Goal: Task Accomplishment & Management: Complete application form

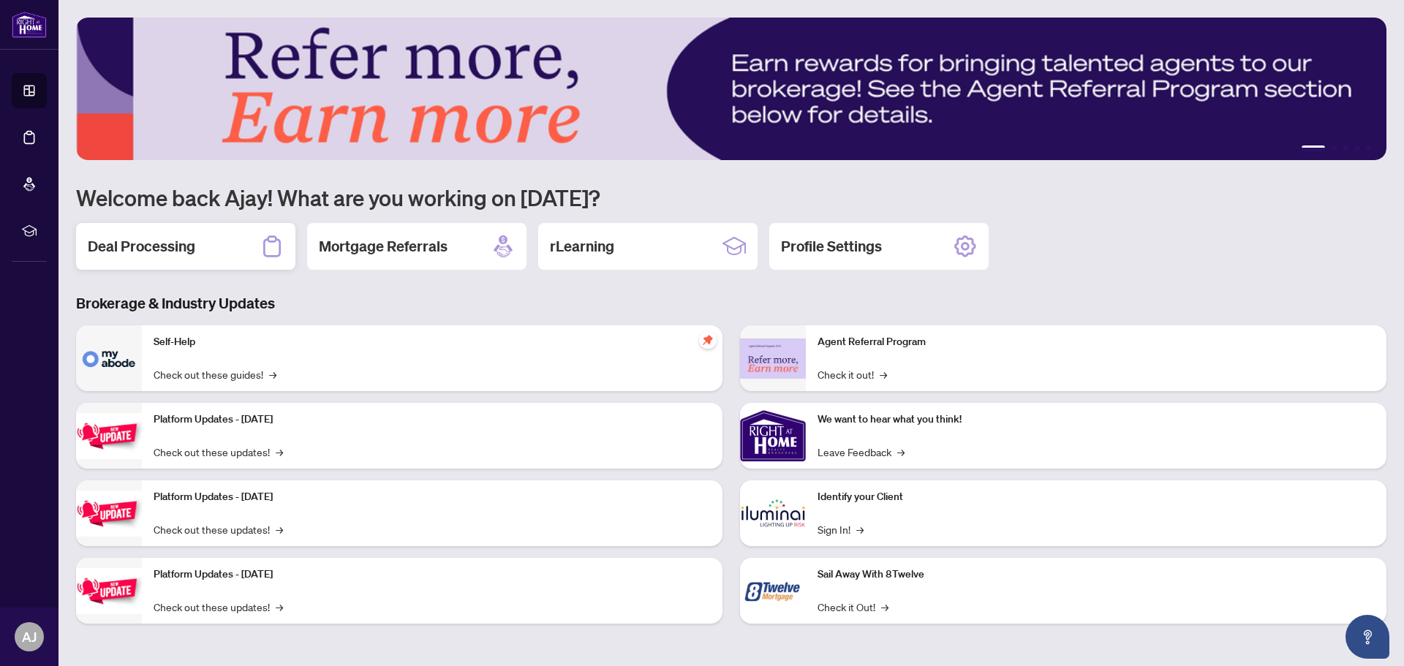
click at [149, 236] on h2 "Deal Processing" at bounding box center [142, 246] width 108 height 20
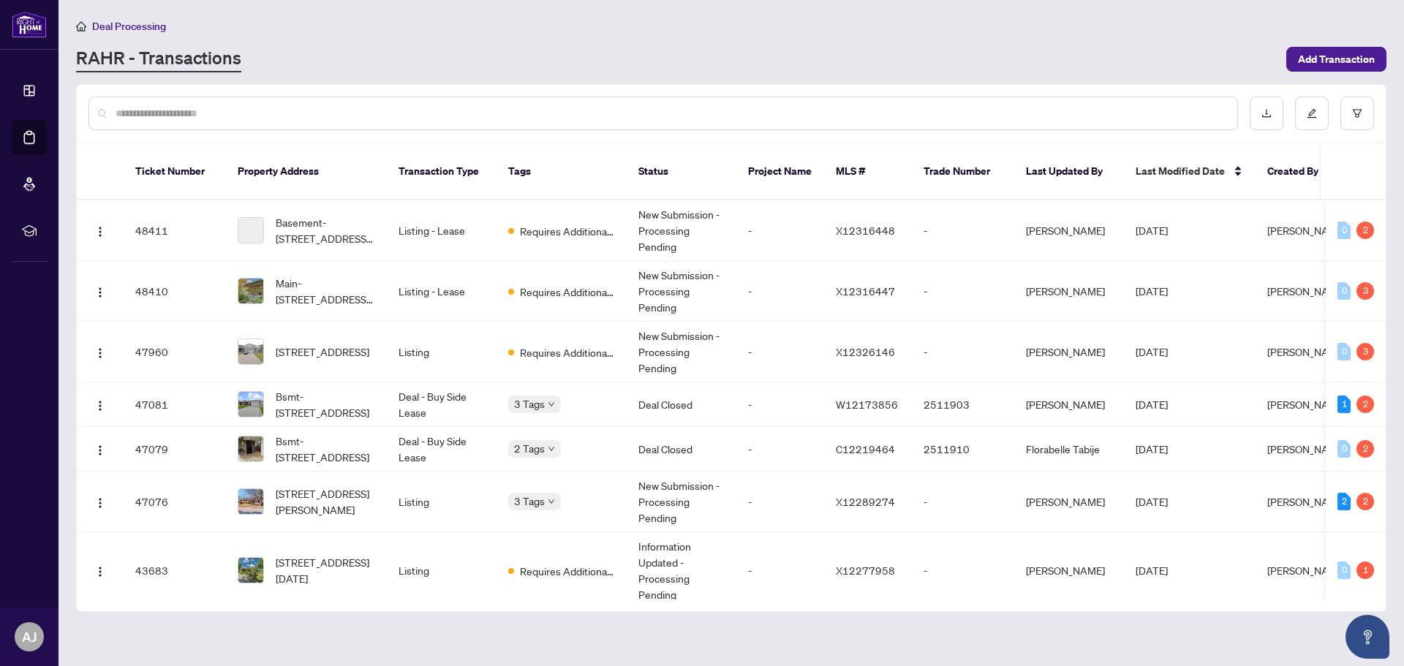
click at [225, 99] on div at bounding box center [663, 114] width 1150 height 34
click at [214, 112] on input "text" at bounding box center [671, 113] width 1110 height 16
paste input "*****"
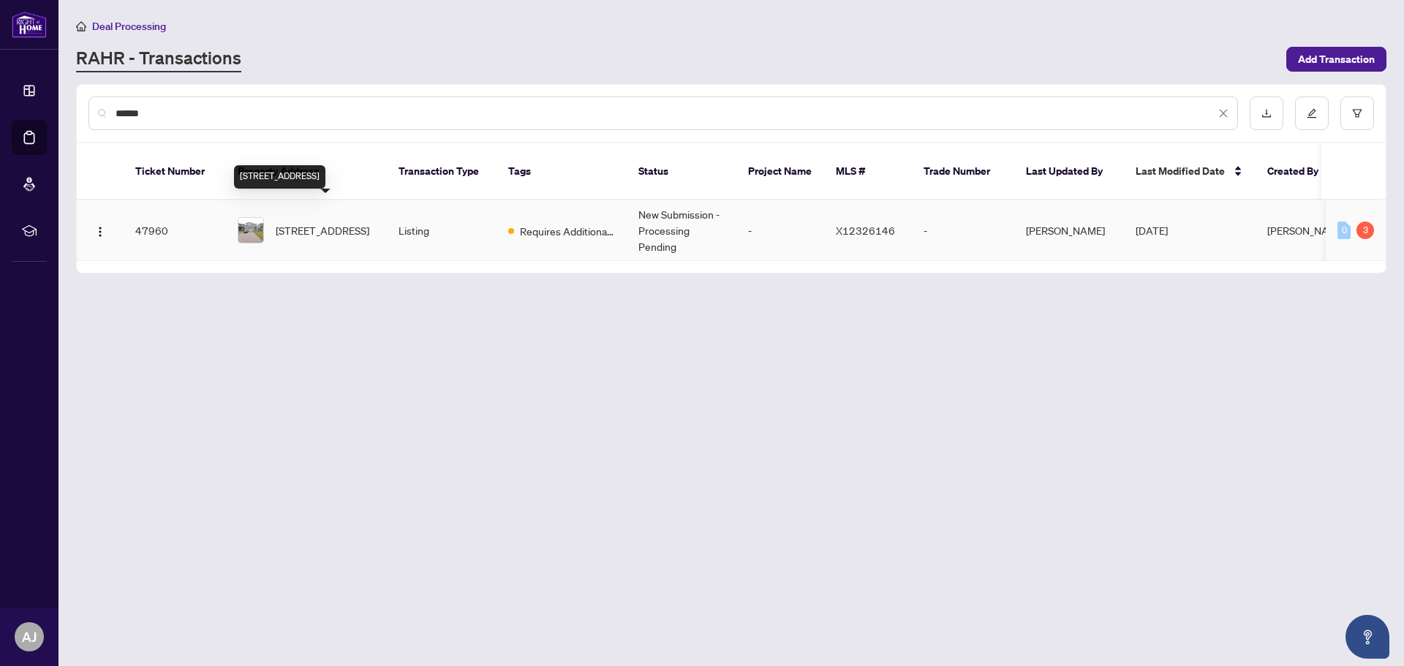
type input "*****"
click at [312, 222] on span "[STREET_ADDRESS]" at bounding box center [323, 230] width 94 height 16
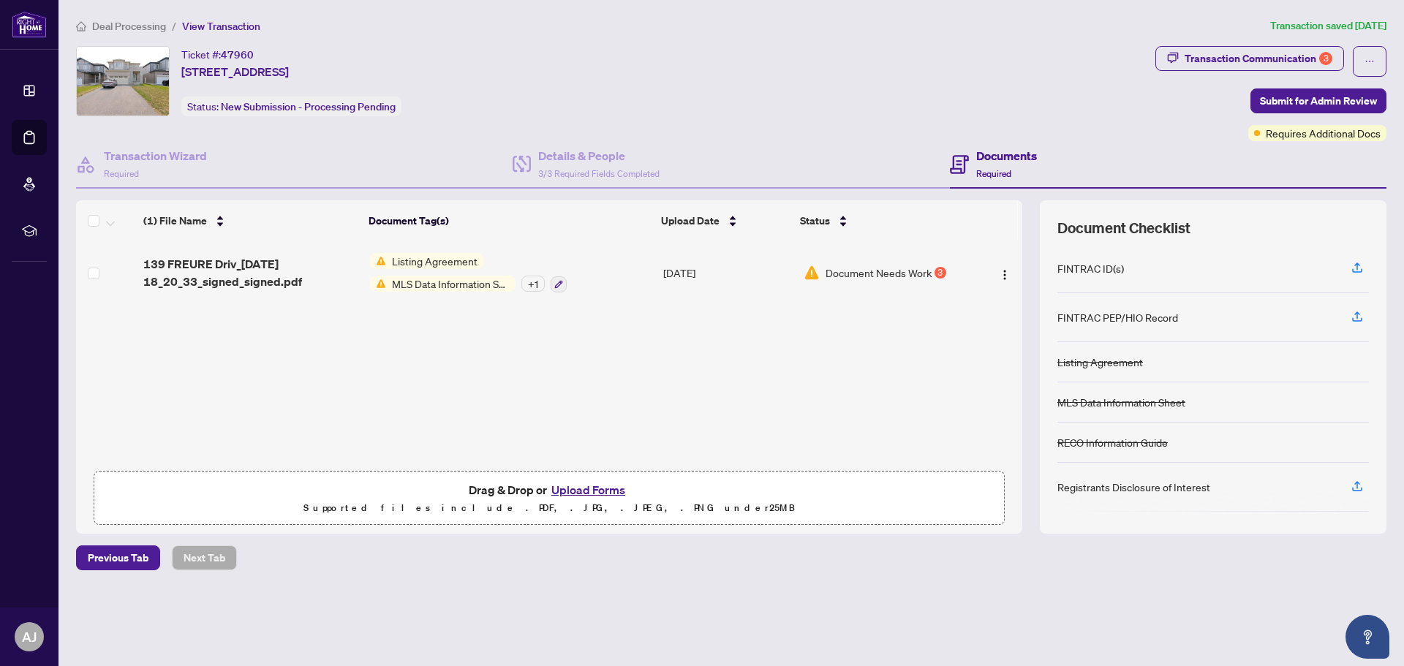
click at [919, 280] on td "Document Needs Work 3" at bounding box center [885, 272] width 175 height 63
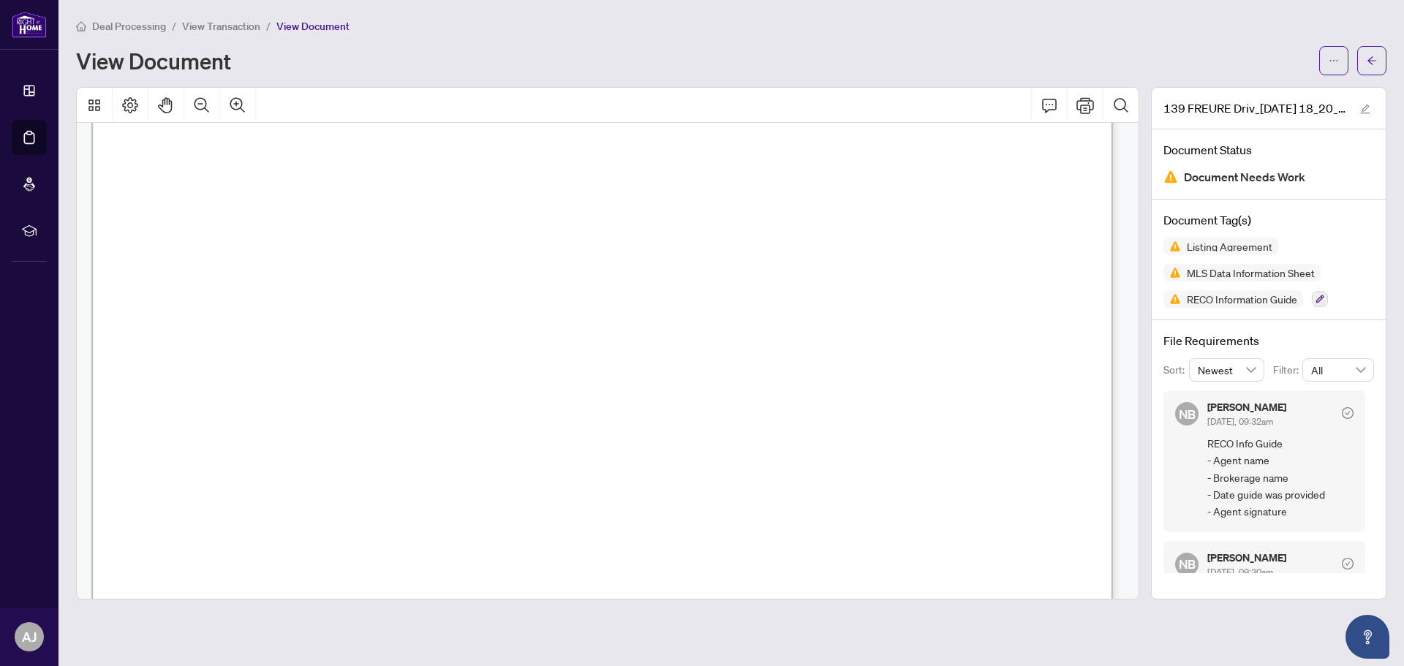
click at [237, 24] on span "View Transaction" at bounding box center [221, 26] width 78 height 13
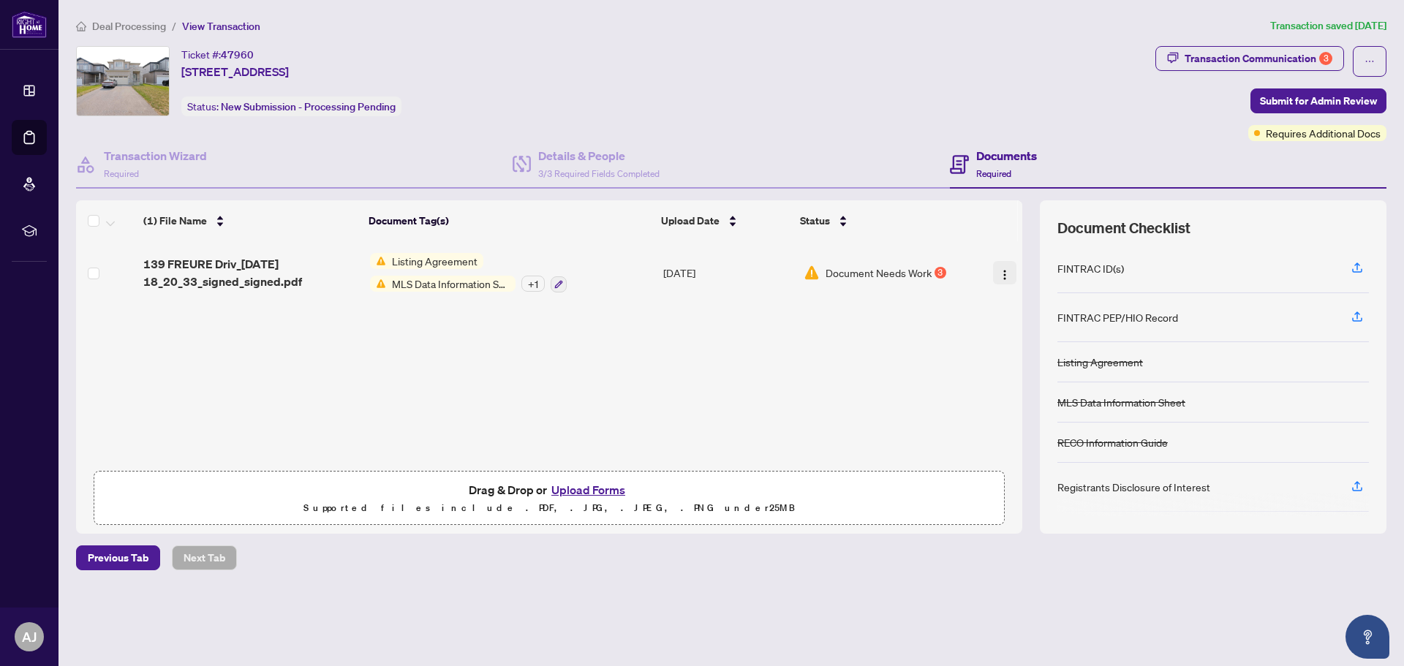
click at [999, 279] on img "button" at bounding box center [1005, 275] width 12 height 12
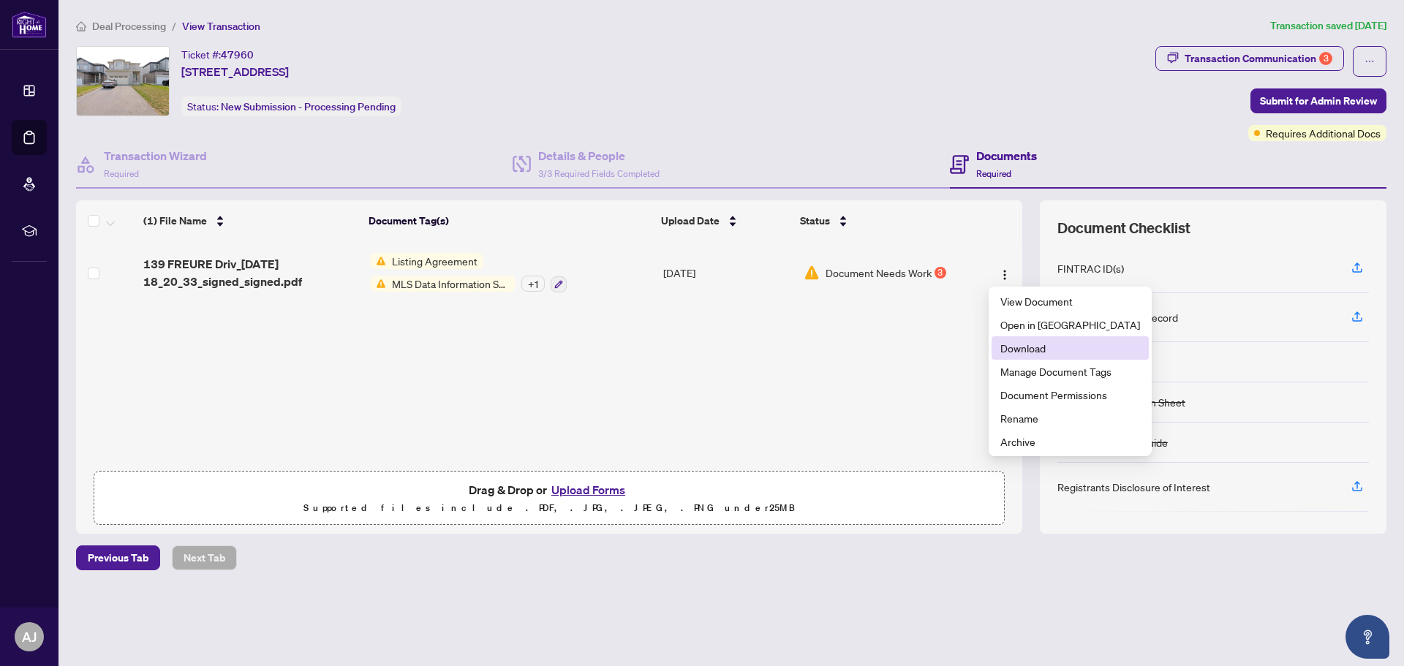
click at [1011, 345] on span "Download" at bounding box center [1070, 348] width 140 height 16
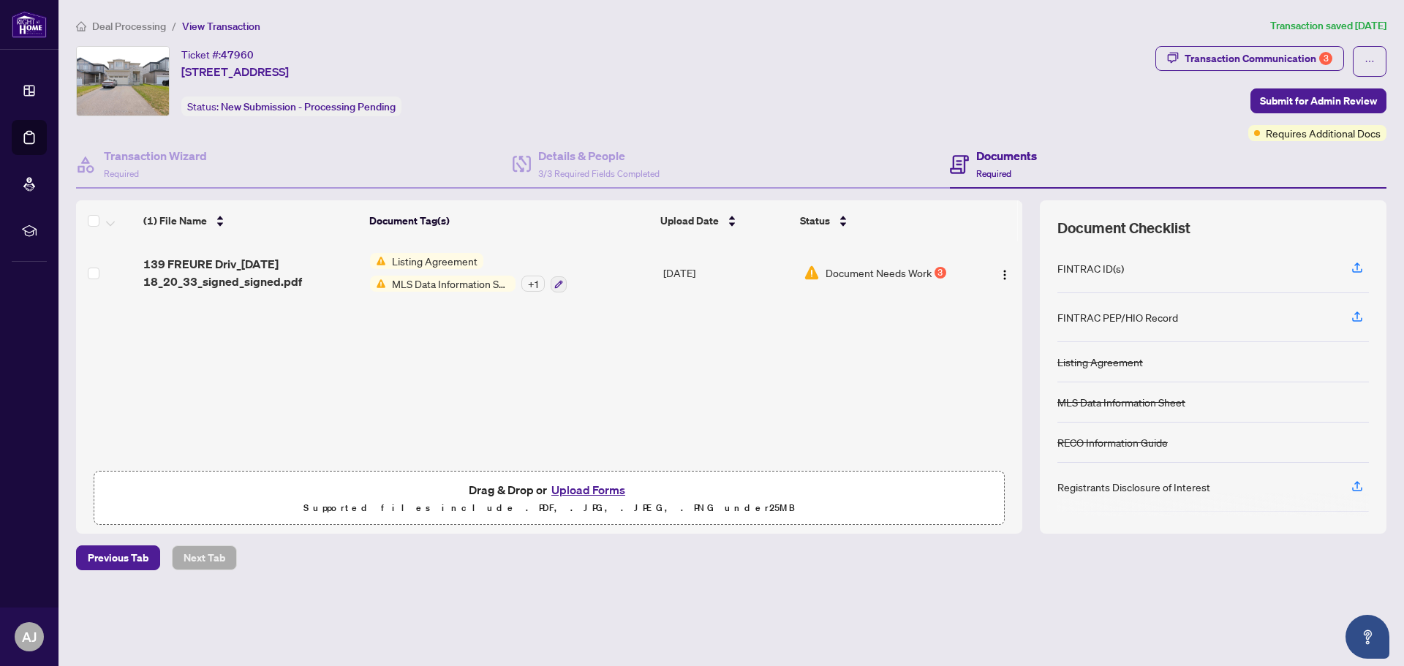
click at [915, 271] on span "Document Needs Work" at bounding box center [879, 273] width 106 height 16
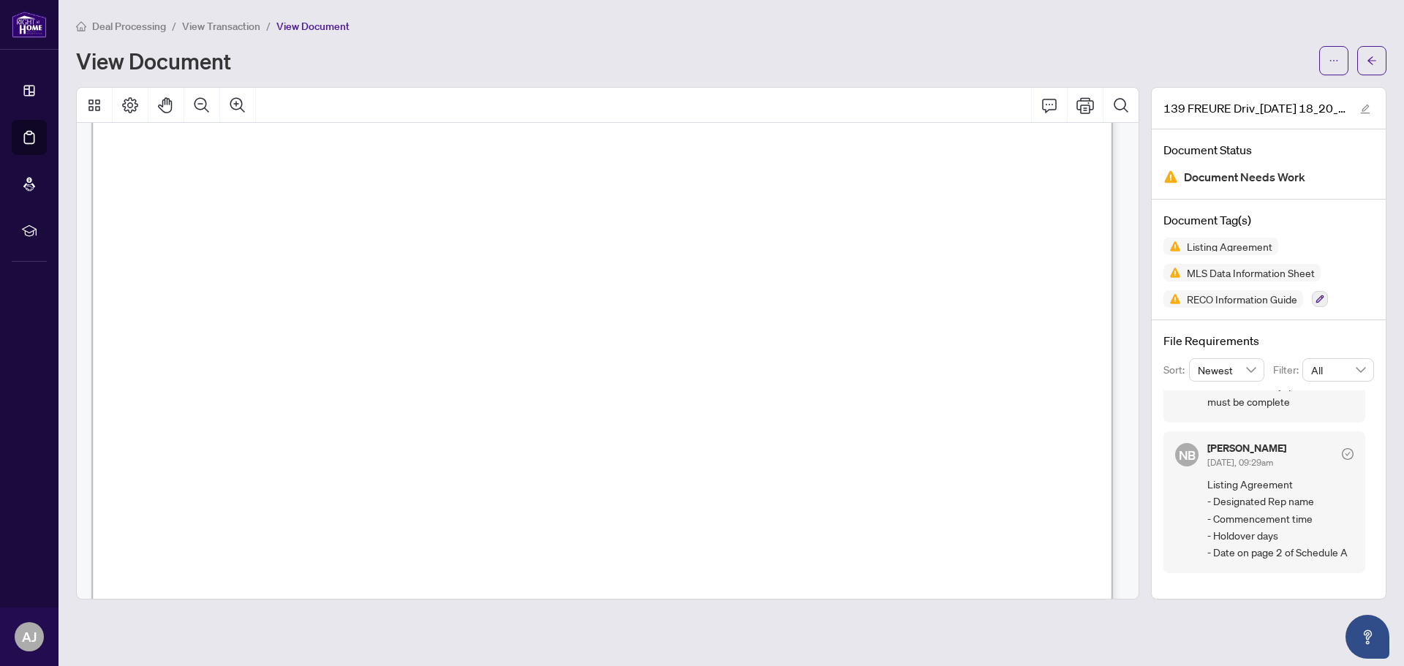
scroll to position [40736, 0]
click at [211, 29] on span "View Transaction" at bounding box center [221, 26] width 78 height 13
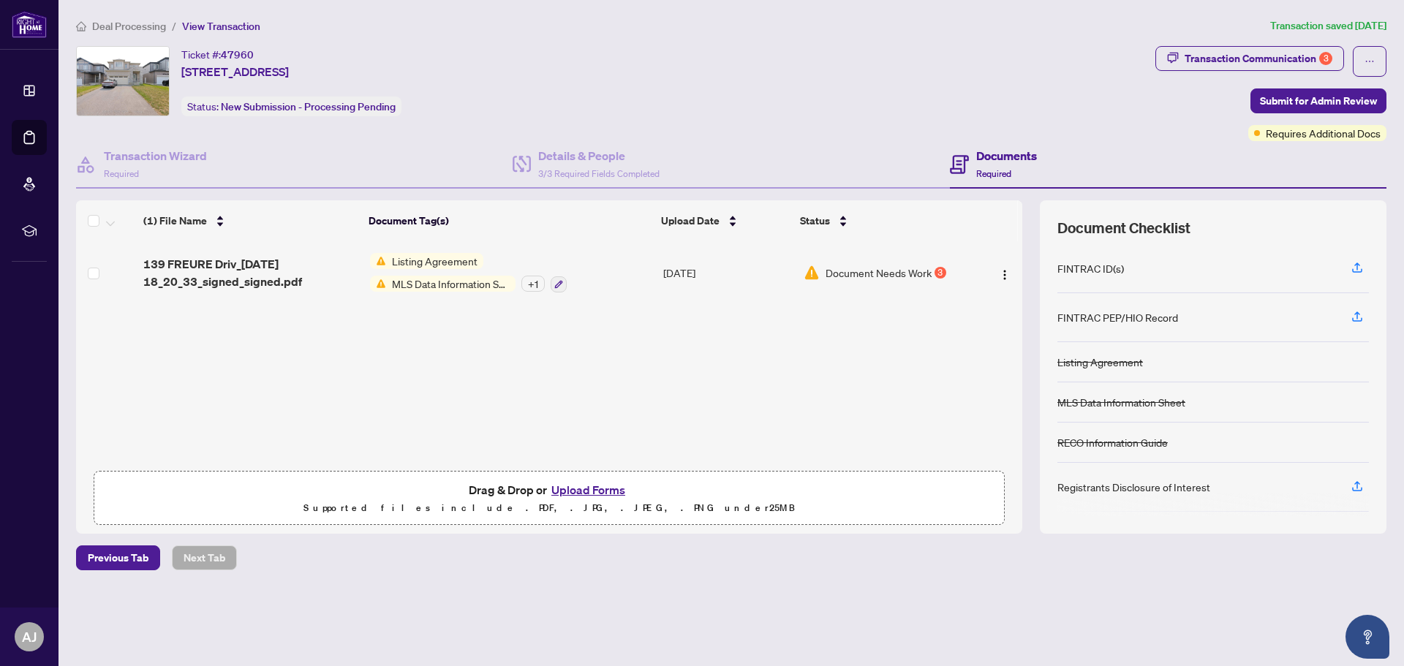
click at [594, 481] on button "Upload Forms" at bounding box center [588, 489] width 83 height 19
click at [1006, 271] on img "button" at bounding box center [1005, 275] width 12 height 12
click at [848, 407] on div "(1) File Name Document Tag(s) Upload Date Status 139 FREURE Driv_[DATE] 18_20_3…" at bounding box center [549, 366] width 946 height 333
click at [603, 493] on button "Upload Forms" at bounding box center [588, 489] width 83 height 19
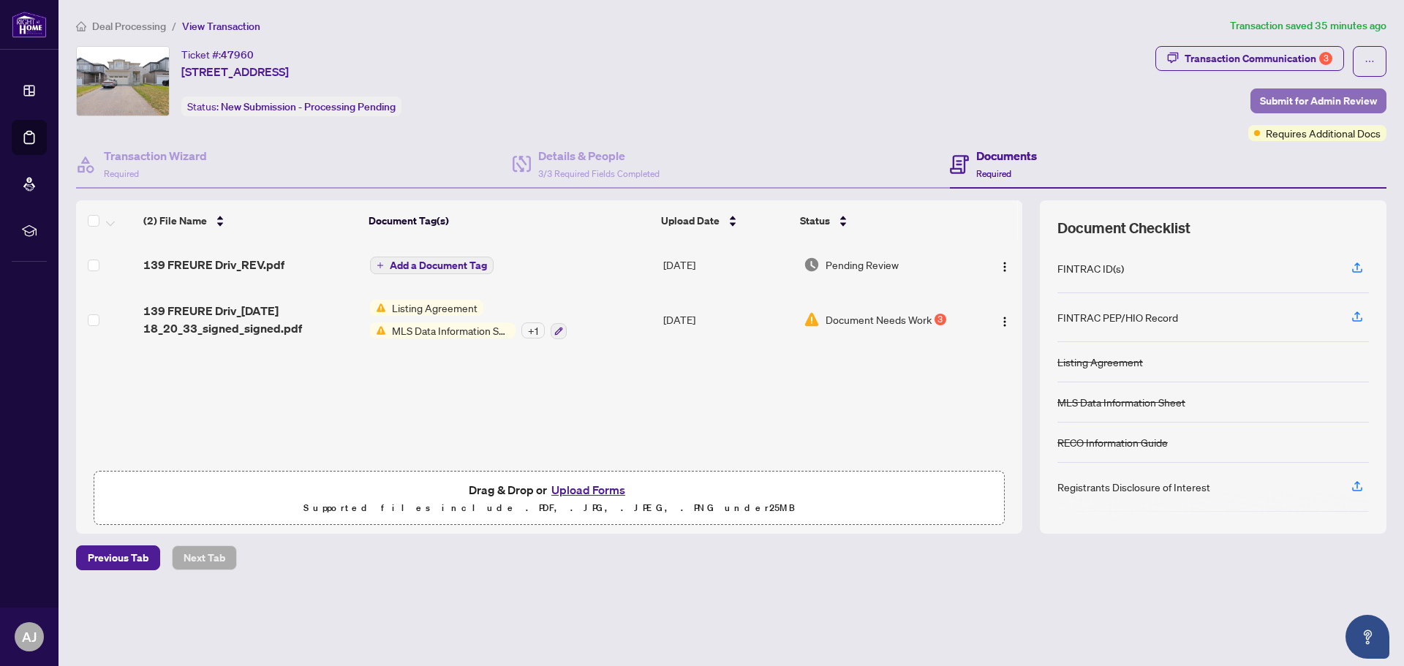
click at [1294, 95] on span "Submit for Admin Review" at bounding box center [1318, 100] width 117 height 23
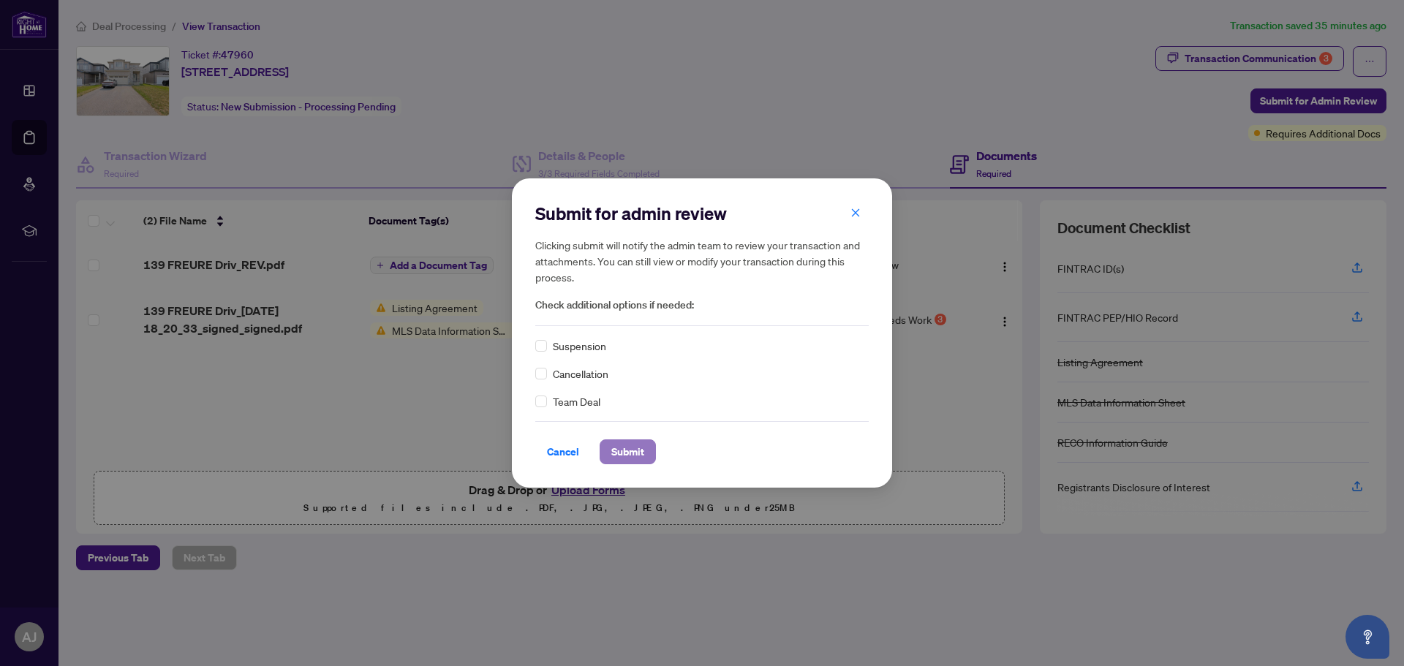
click at [641, 459] on span "Submit" at bounding box center [627, 451] width 33 height 23
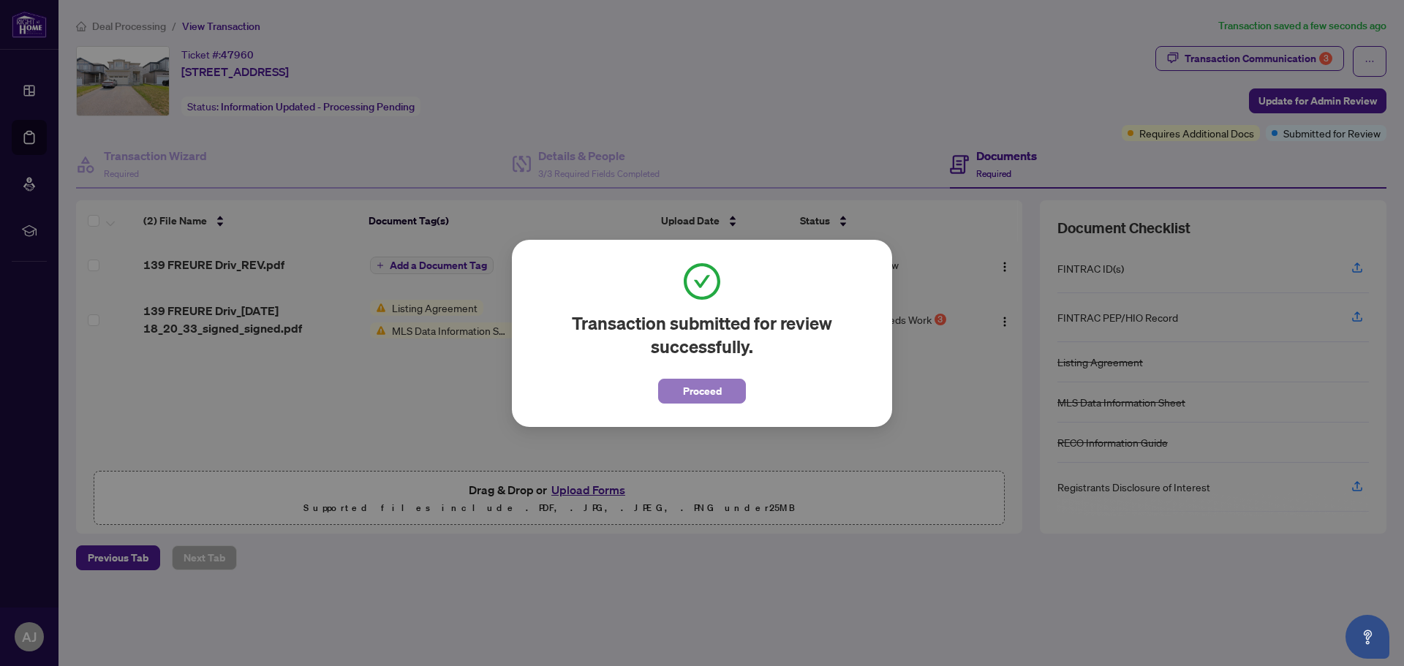
click at [706, 395] on span "Proceed" at bounding box center [702, 391] width 39 height 23
